Goal: Information Seeking & Learning: Find specific fact

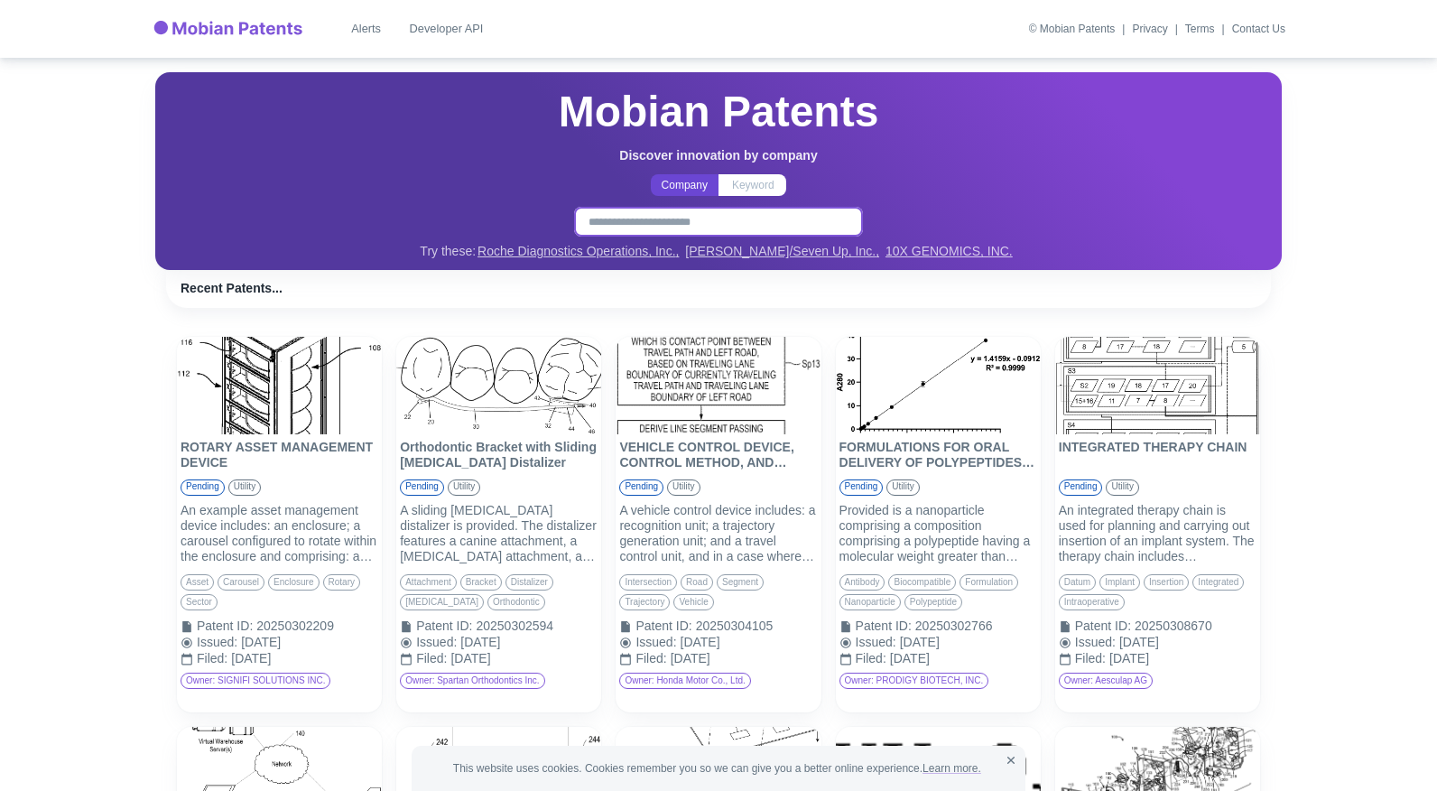
click at [652, 226] on input "text" at bounding box center [718, 221] width 278 height 19
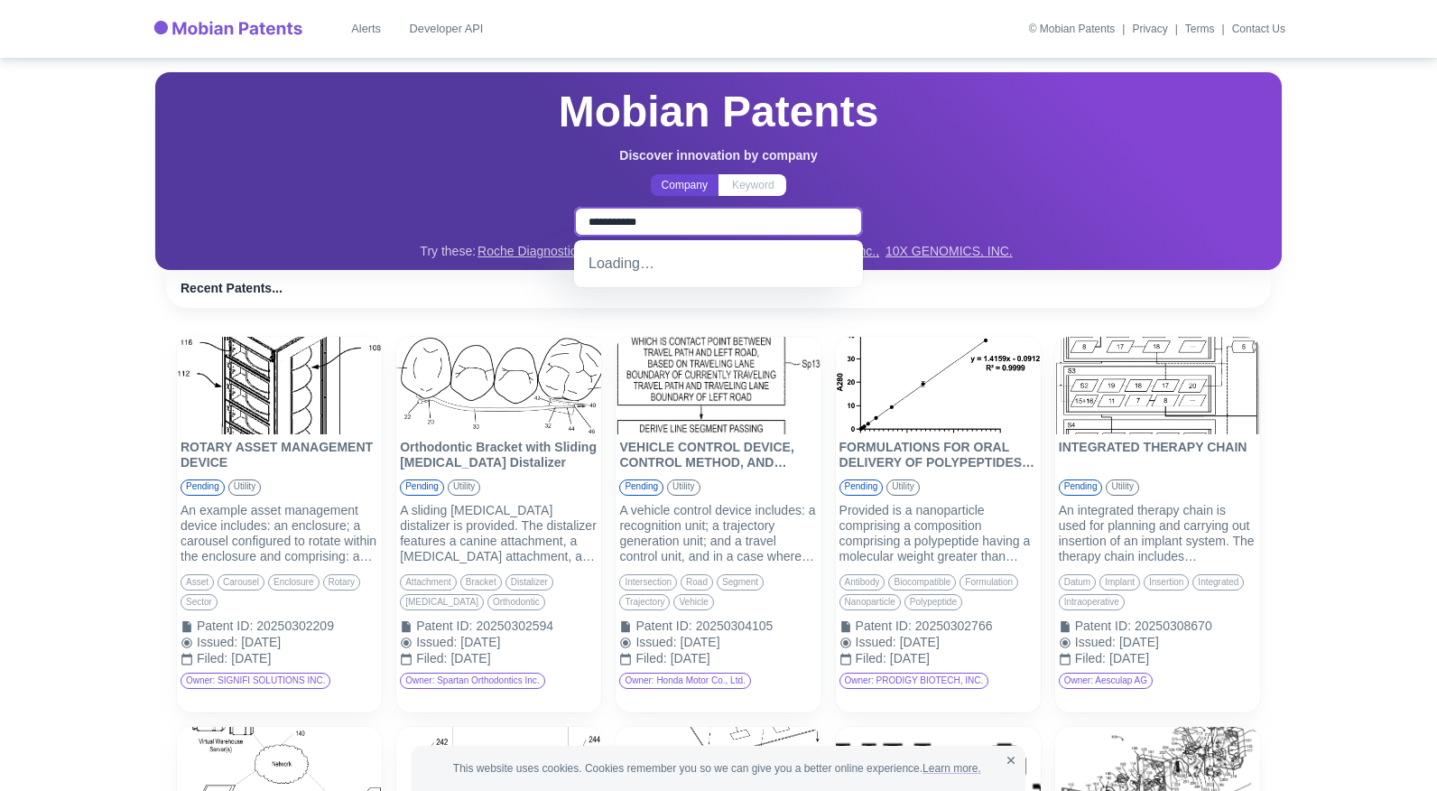
type input "**********"
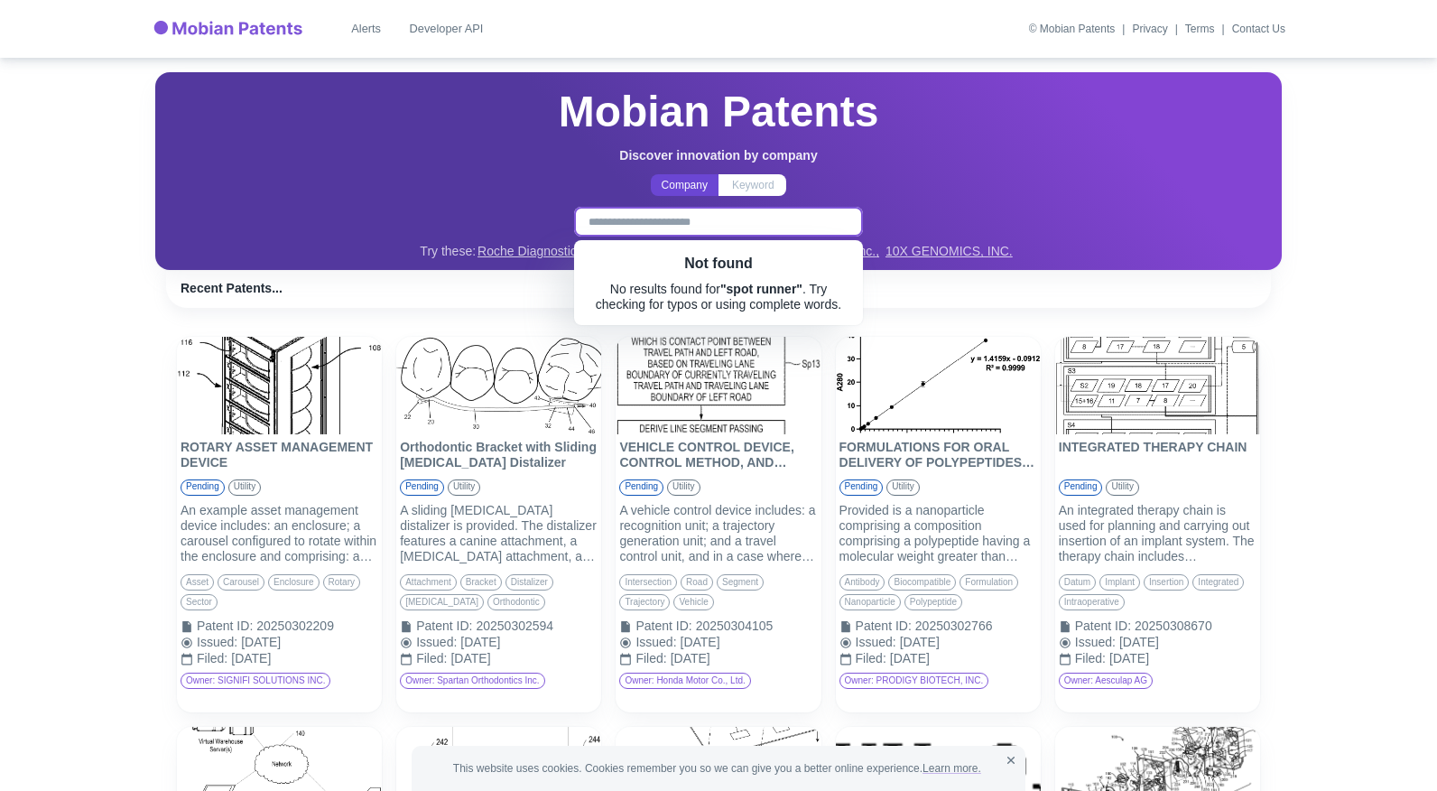
click at [679, 197] on div "Mobian Patents Discover innovation by company Company Keyword ​ Try these: Roch…" at bounding box center [718, 171] width 1105 height 176
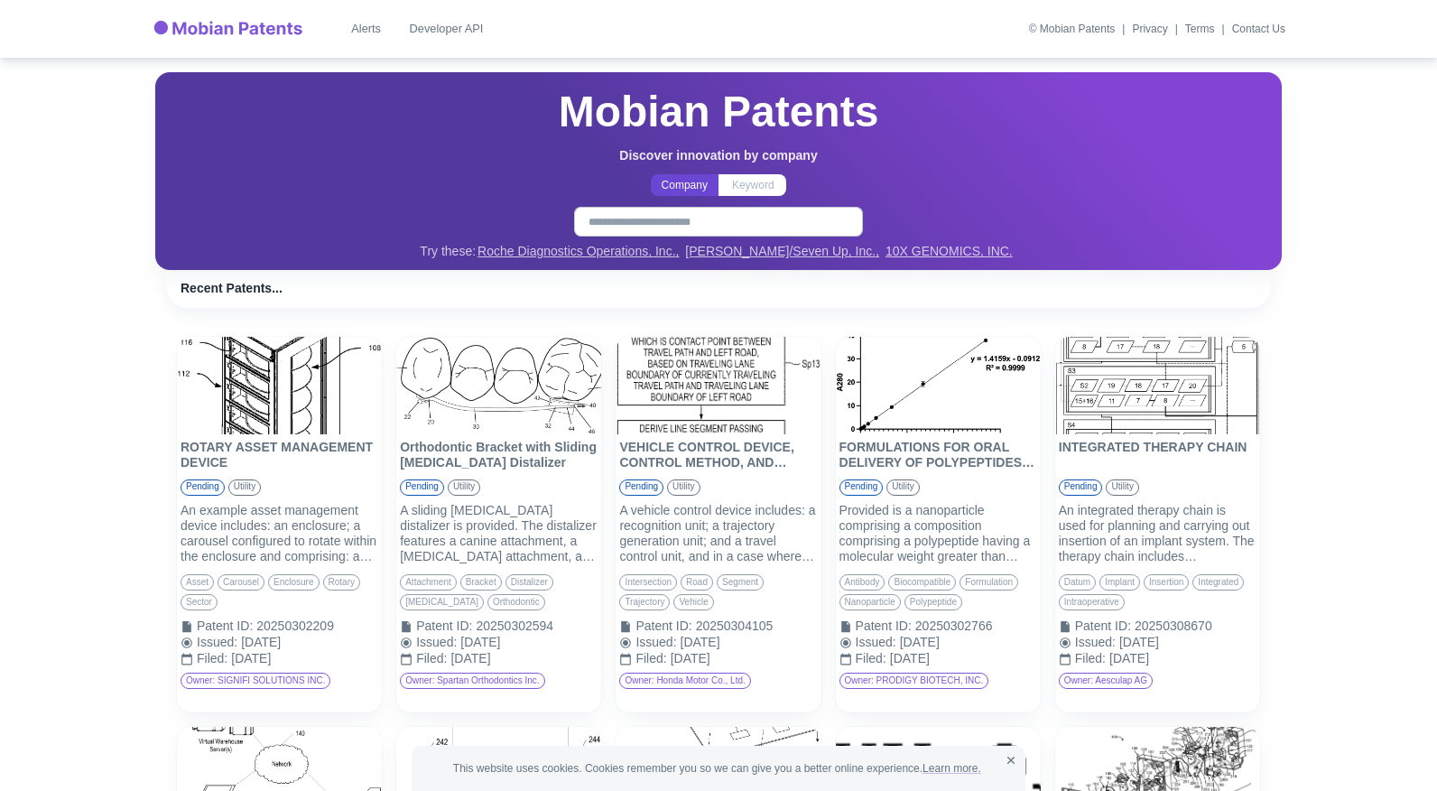
click at [682, 182] on p "Company" at bounding box center [684, 185] width 46 height 16
drag, startPoint x: 712, startPoint y: 183, endPoint x: 737, endPoint y: 182, distance: 25.3
click at [713, 182] on button "Company" at bounding box center [685, 185] width 68 height 22
click at [740, 182] on p "Keyword" at bounding box center [753, 185] width 42 height 16
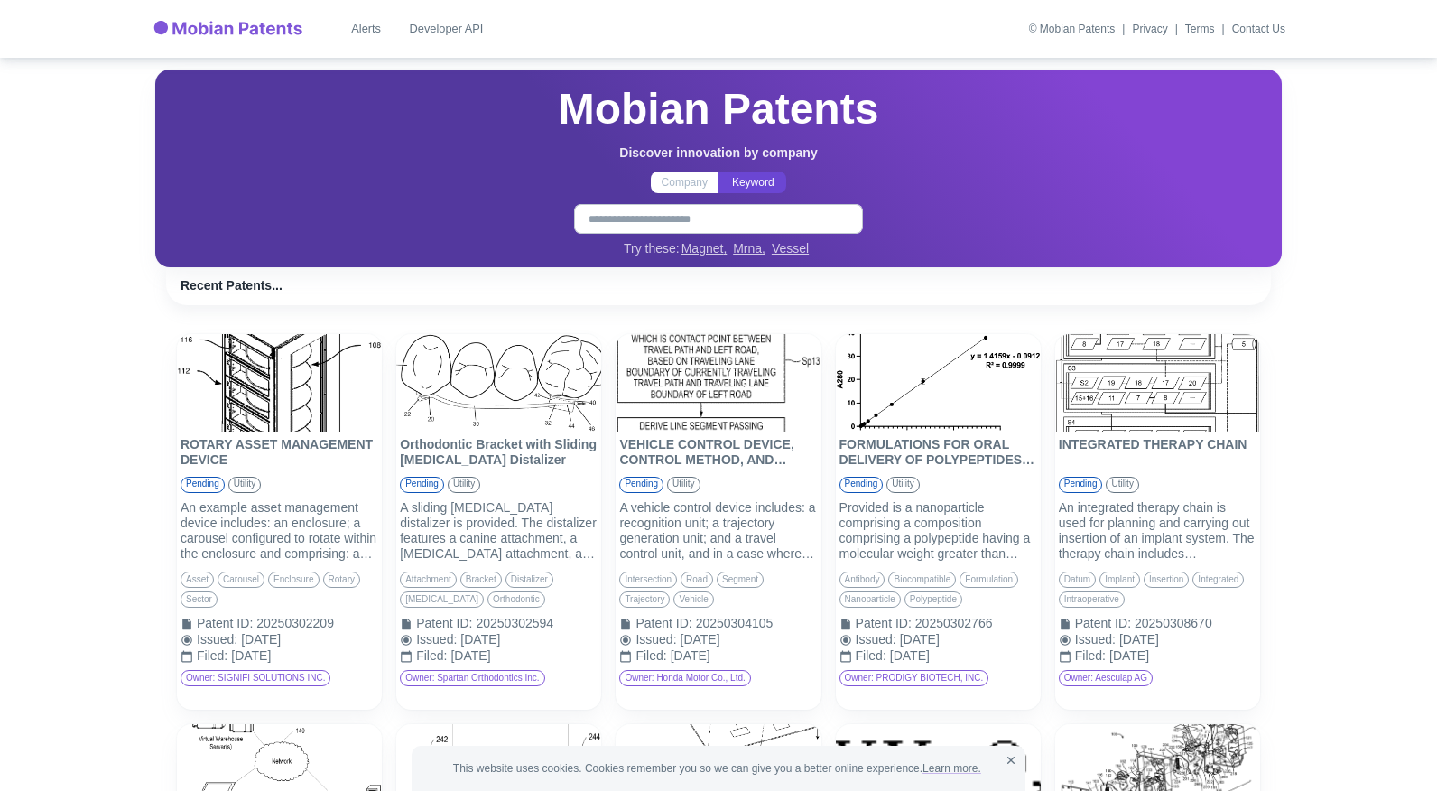
click at [689, 182] on p "Company" at bounding box center [684, 182] width 46 height 16
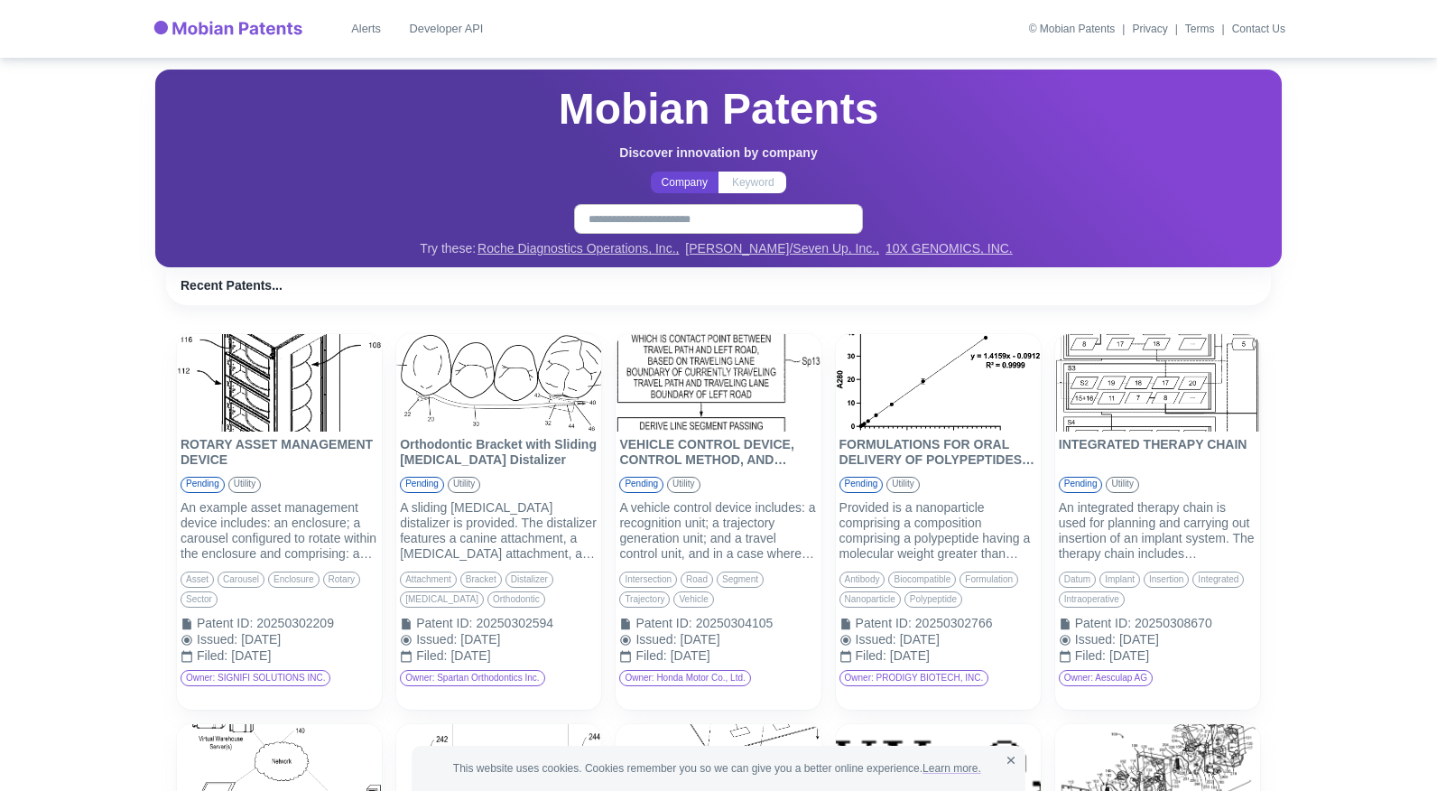
scroll to position [2, 0]
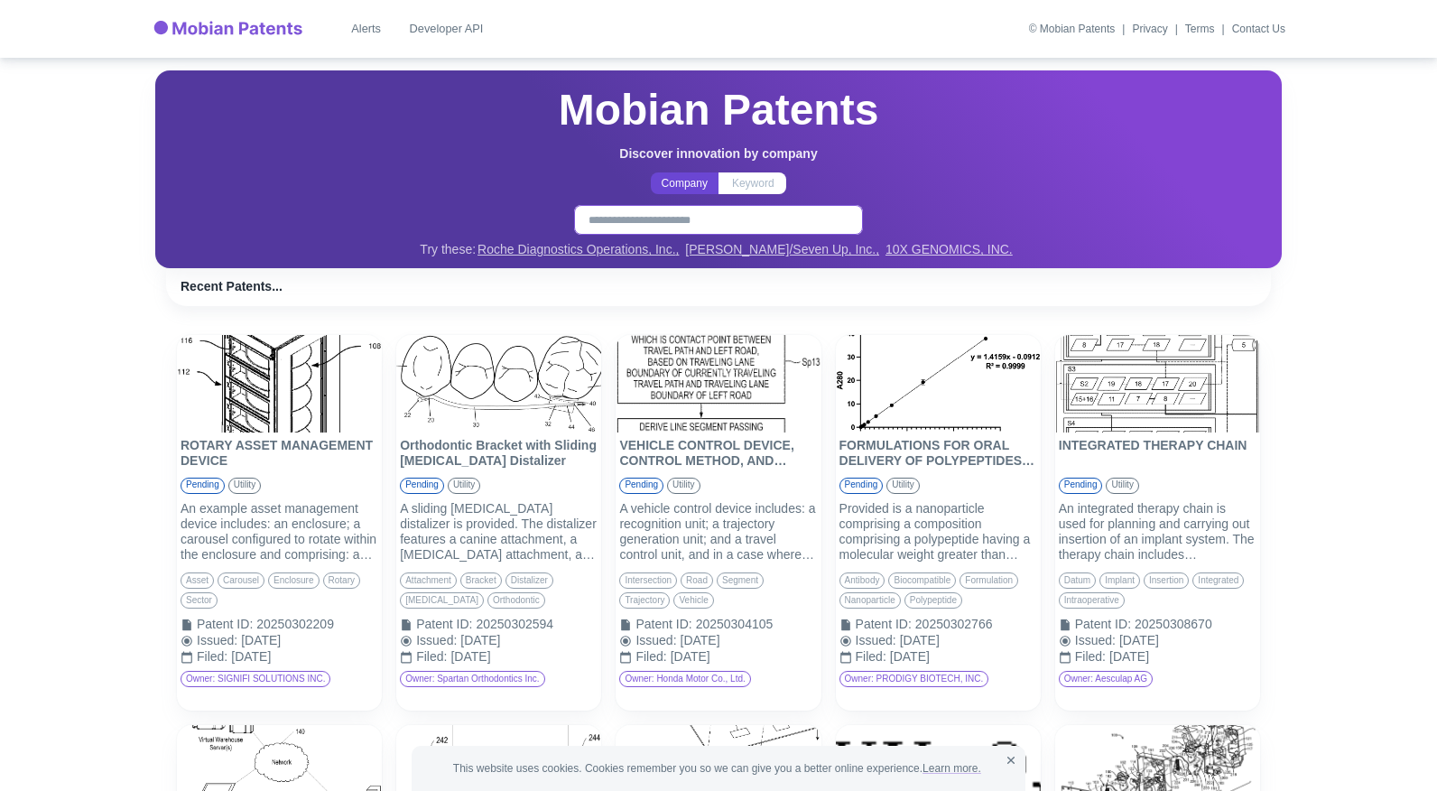
click at [677, 215] on input "text" at bounding box center [718, 219] width 278 height 19
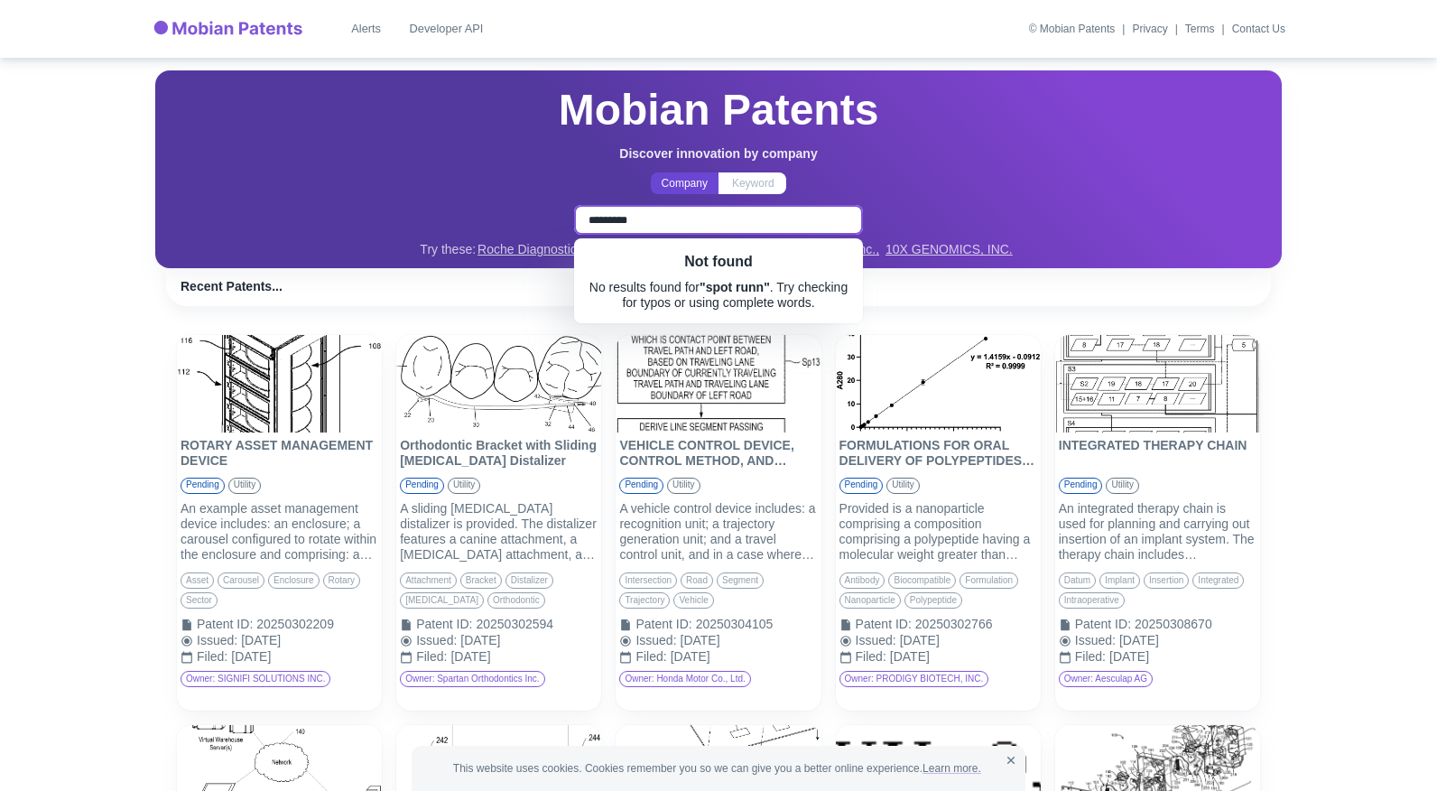
scroll to position [3, 0]
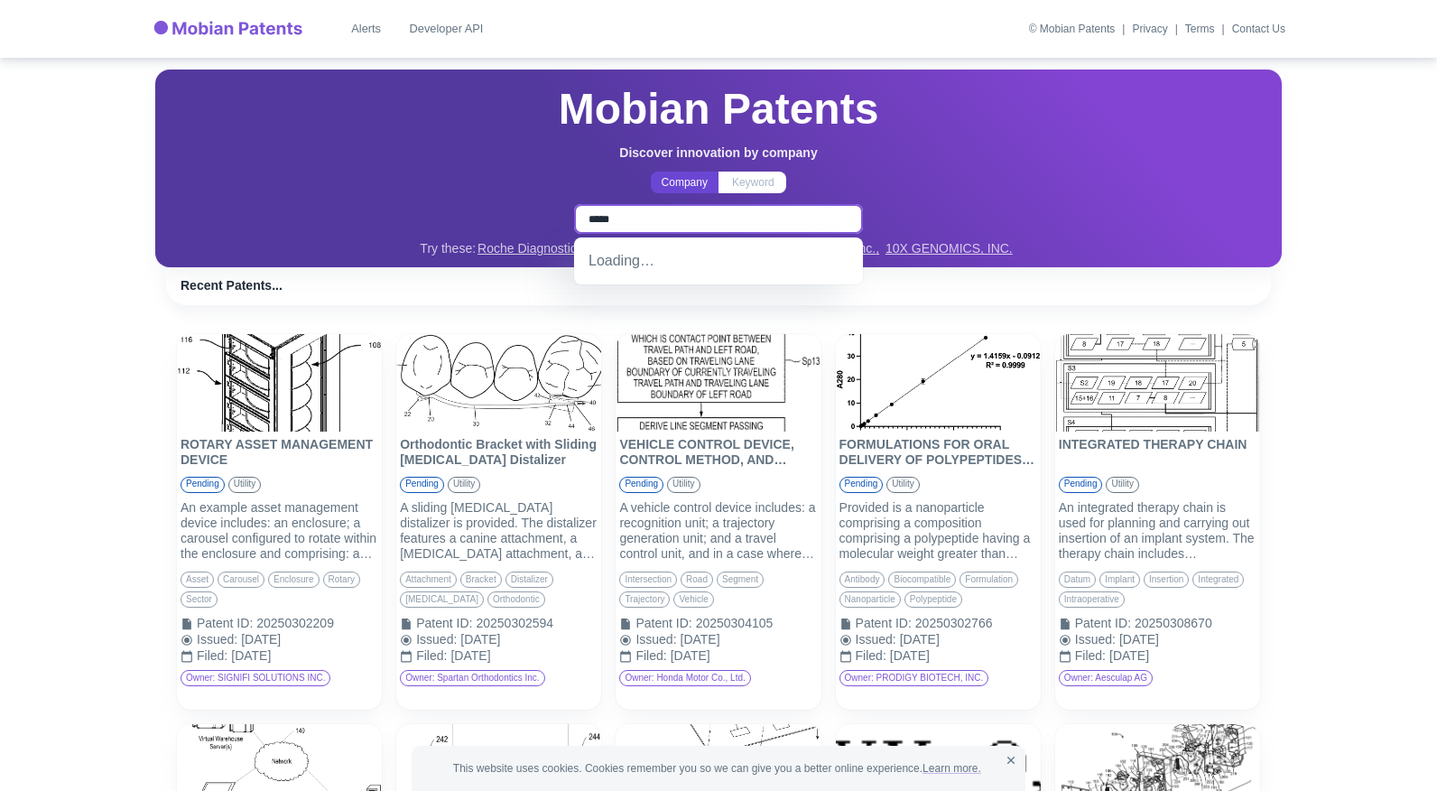
type input "******"
